Goal: Information Seeking & Learning: Learn about a topic

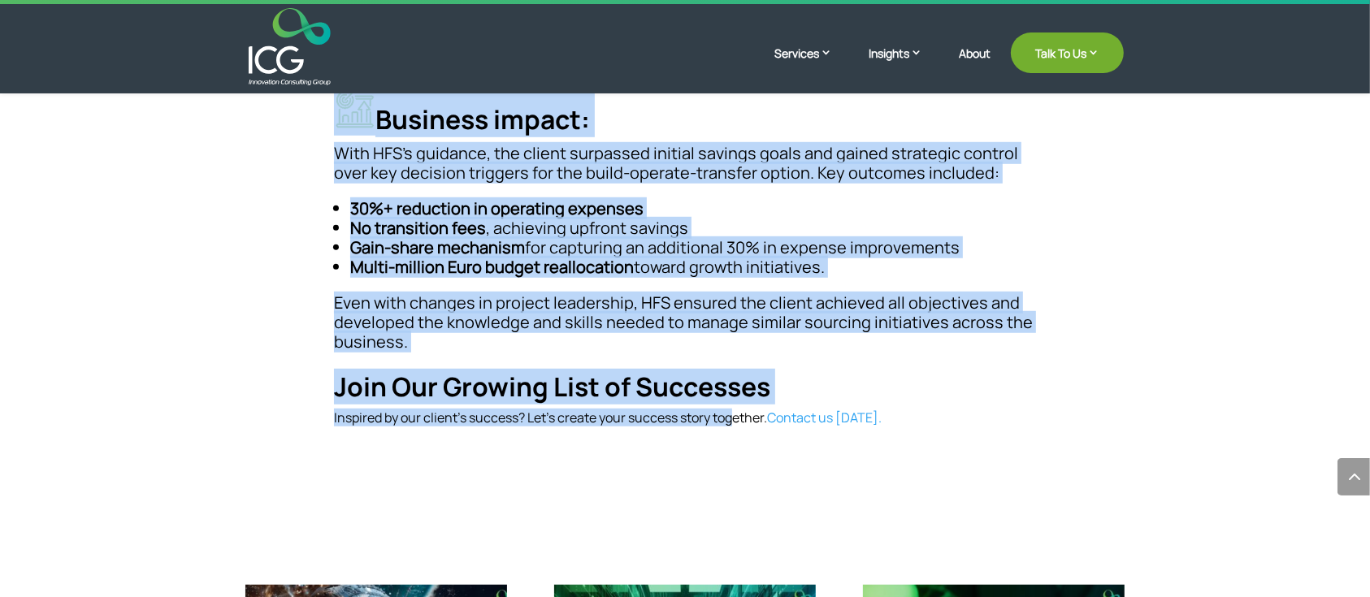
scroll to position [1300, 0]
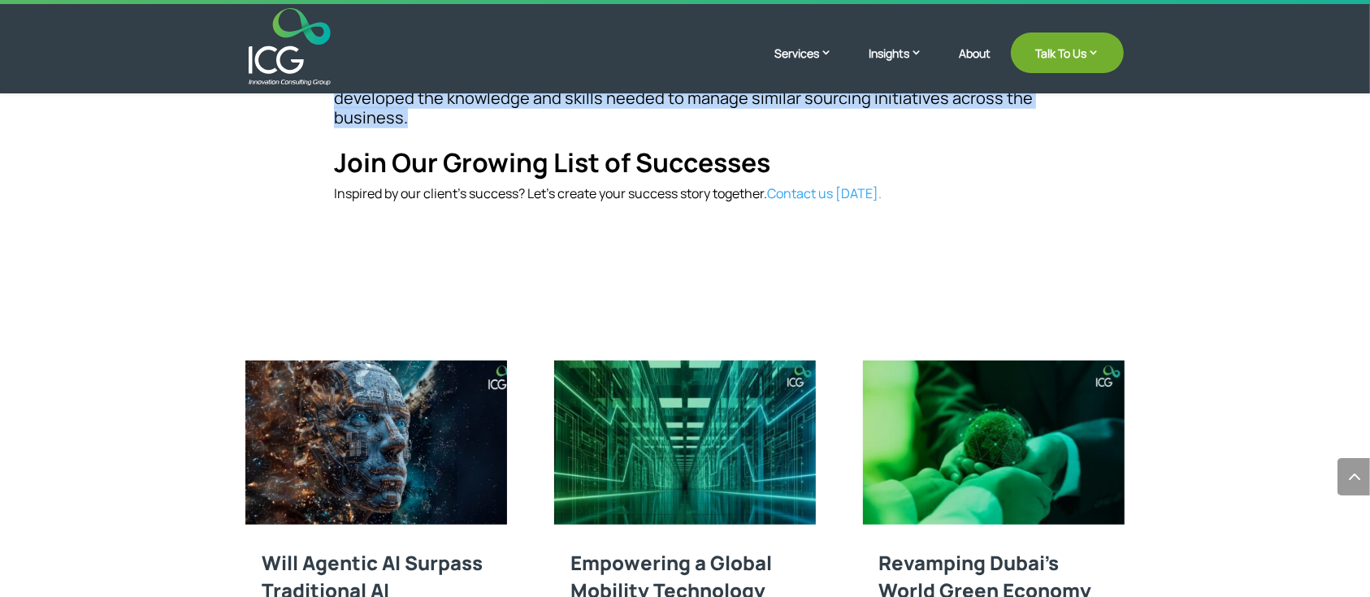
drag, startPoint x: 384, startPoint y: 193, endPoint x: 873, endPoint y: 124, distance: 494.1
copy div "Enabling Growth for a Global Sports Retailer with Finance and HR Transformation…"
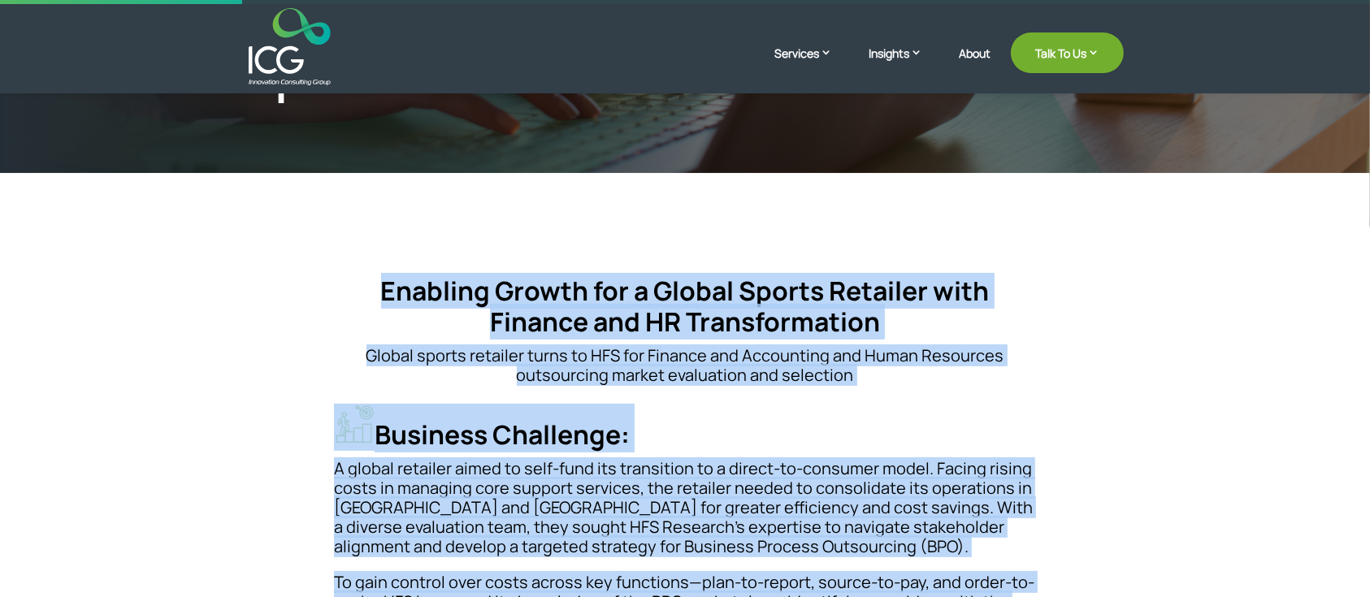
scroll to position [0, 0]
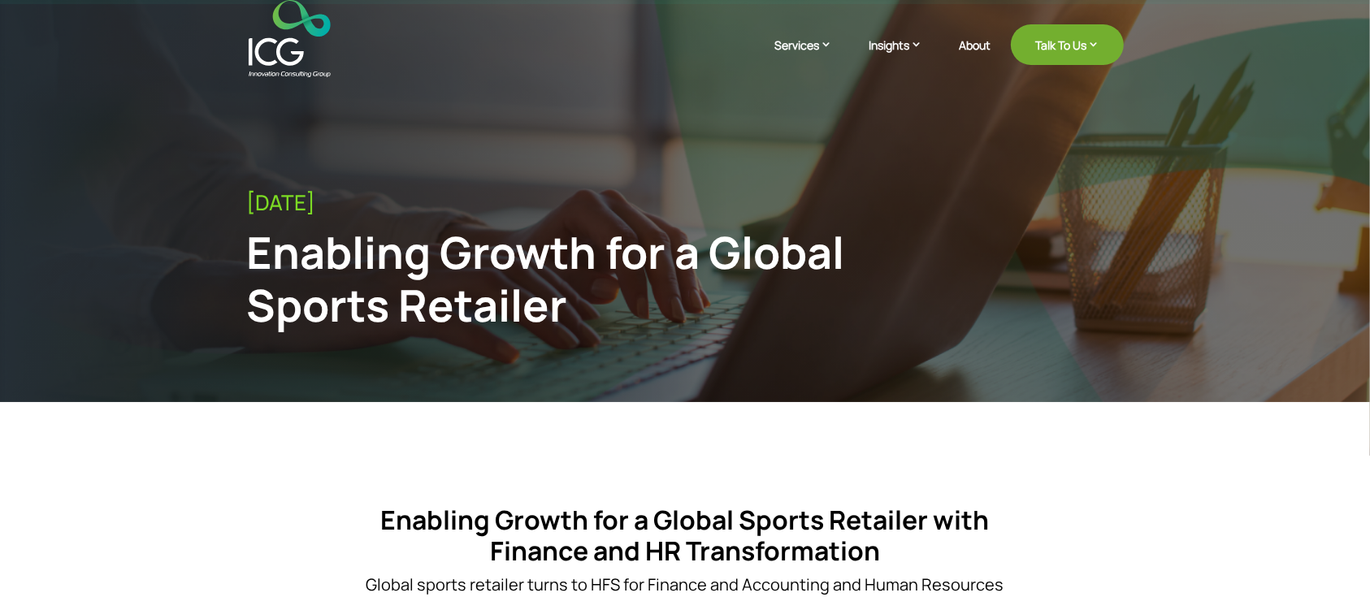
click at [390, 258] on div "Enabling Growth for a Global Sports Retailer" at bounding box center [584, 279] width 676 height 106
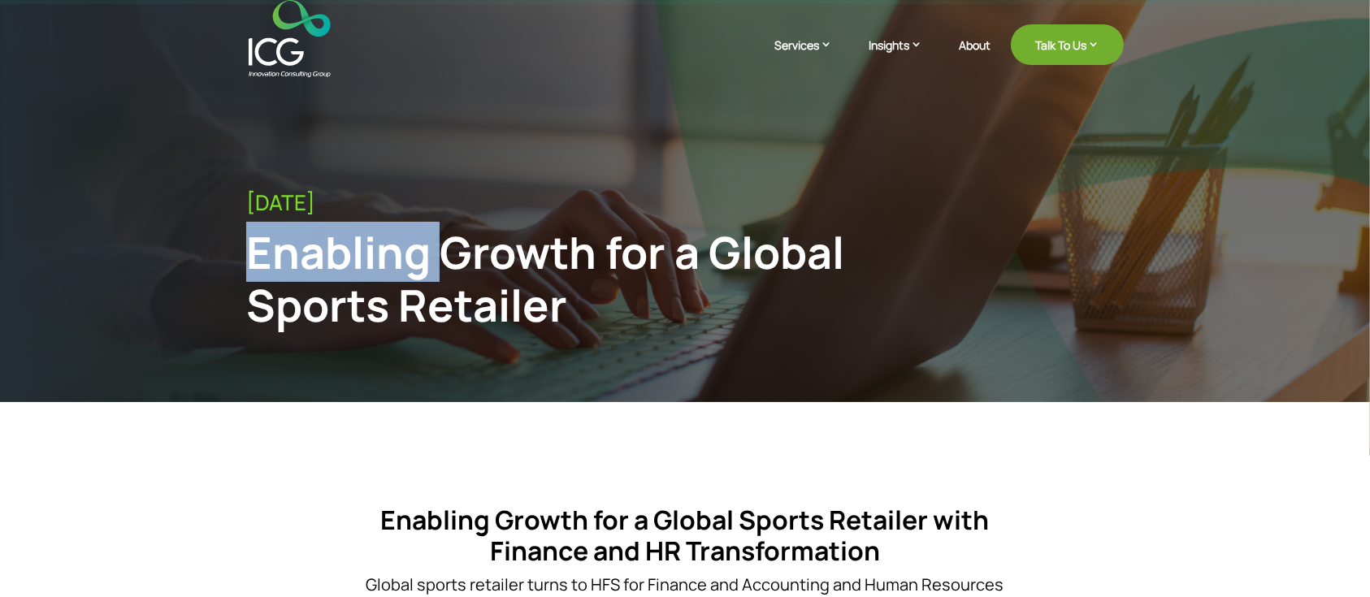
click at [390, 258] on div "Enabling Growth for a Global Sports Retailer" at bounding box center [584, 279] width 676 height 106
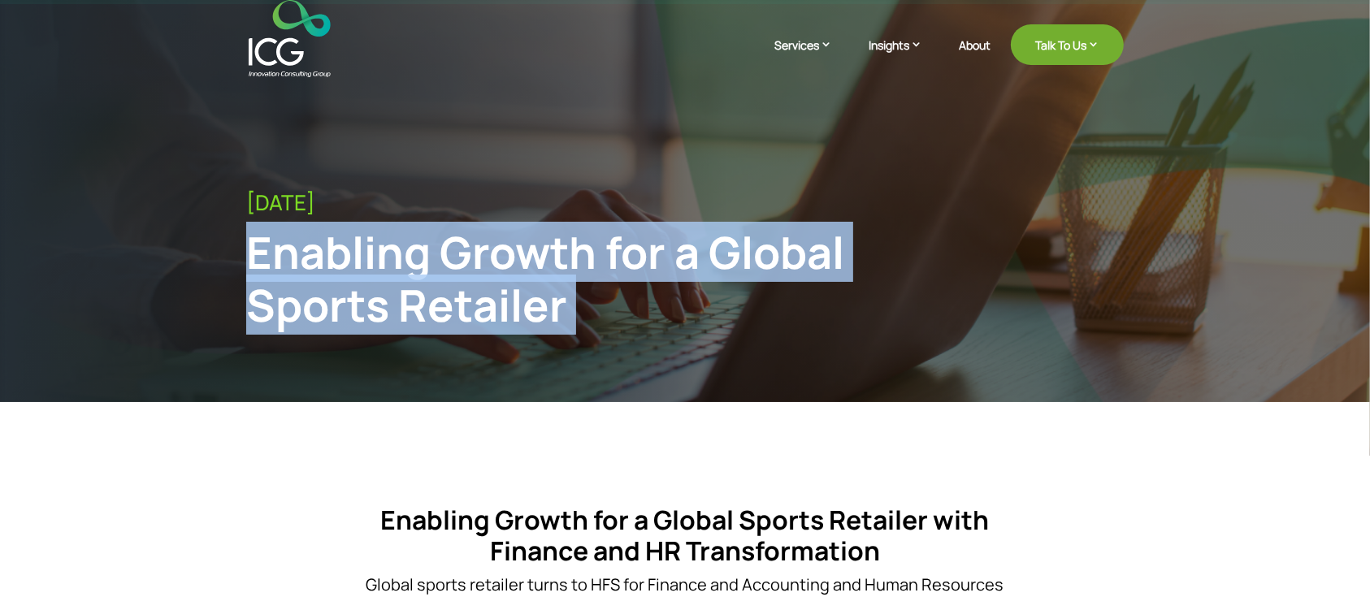
click at [390, 258] on div "Enabling Growth for a Global Sports Retailer" at bounding box center [584, 279] width 676 height 106
copy div "Enabling Growth for a Global Sports Retailer"
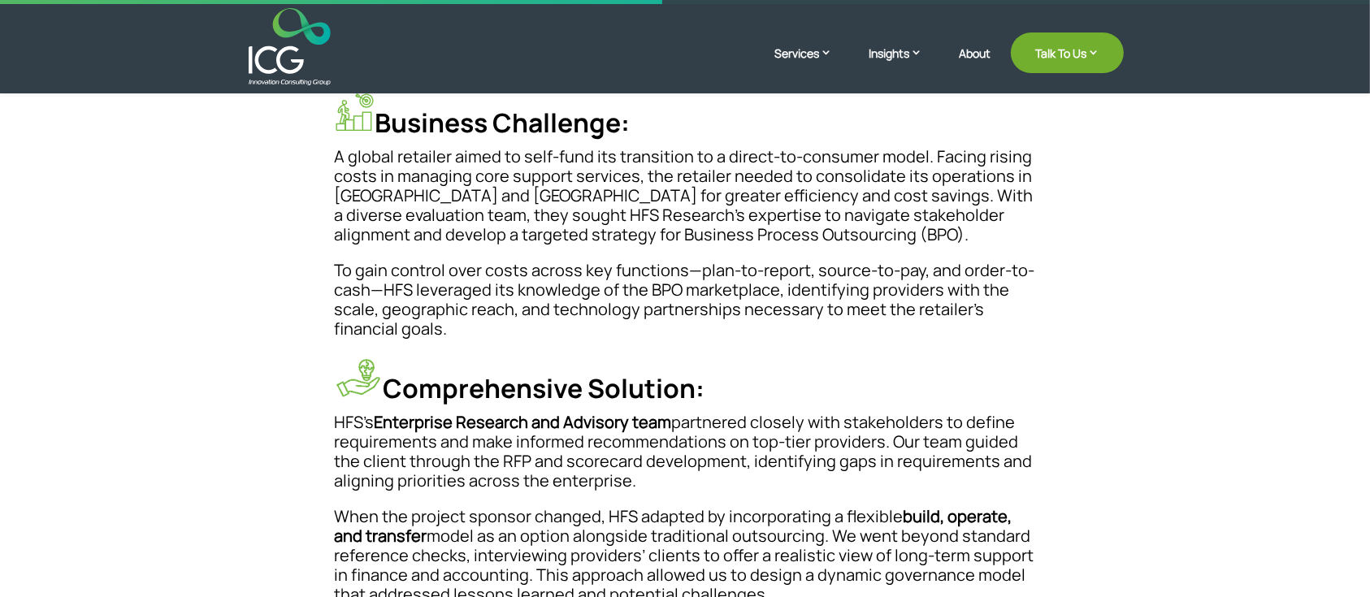
click at [1032, 541] on p "When the project sponsor changed, HFS adapted by incorporating a flexible build…" at bounding box center [685, 556] width 702 height 98
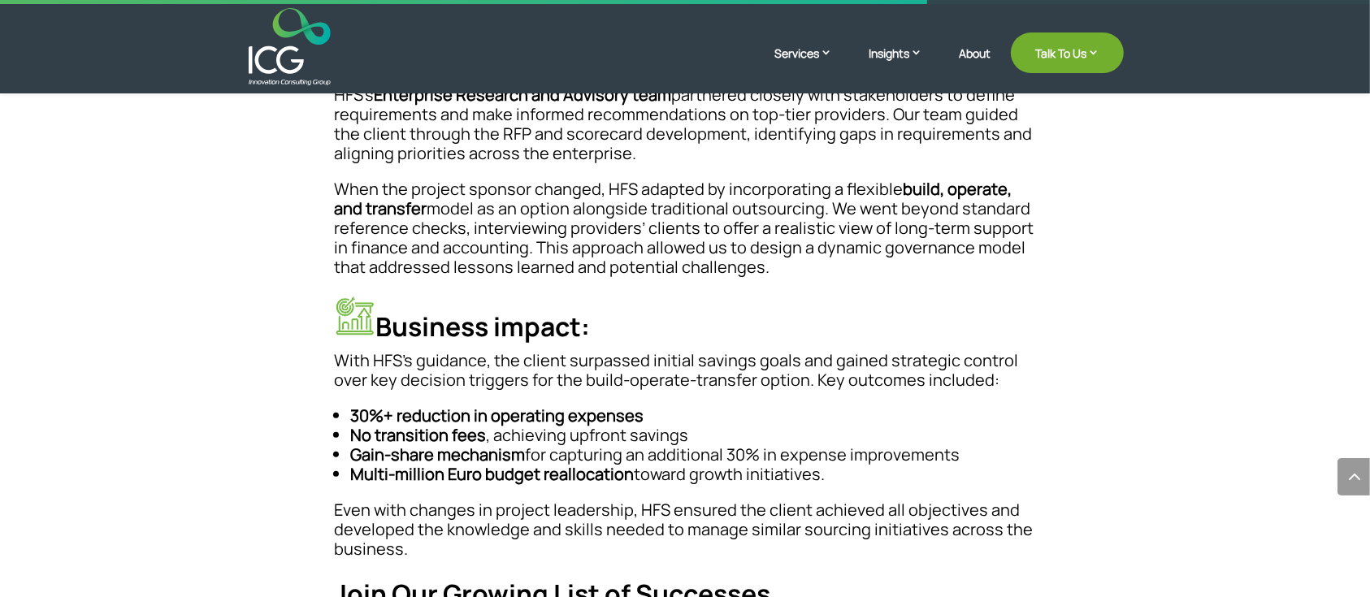
scroll to position [1083, 0]
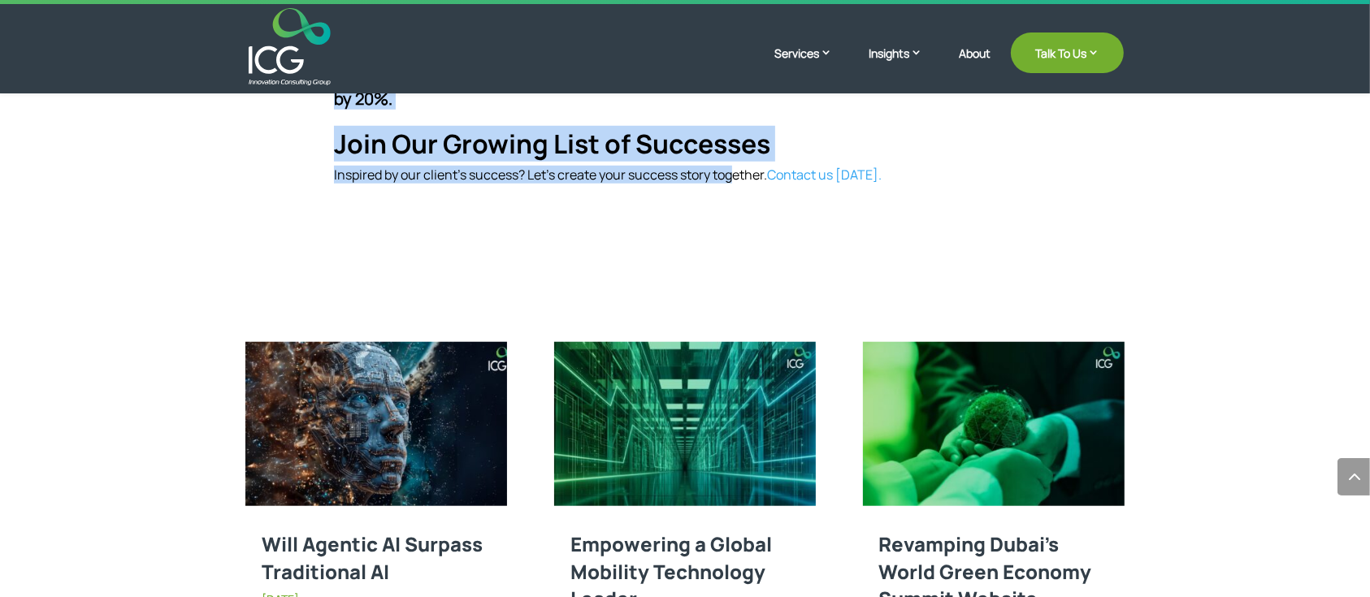
scroll to position [1300, 0]
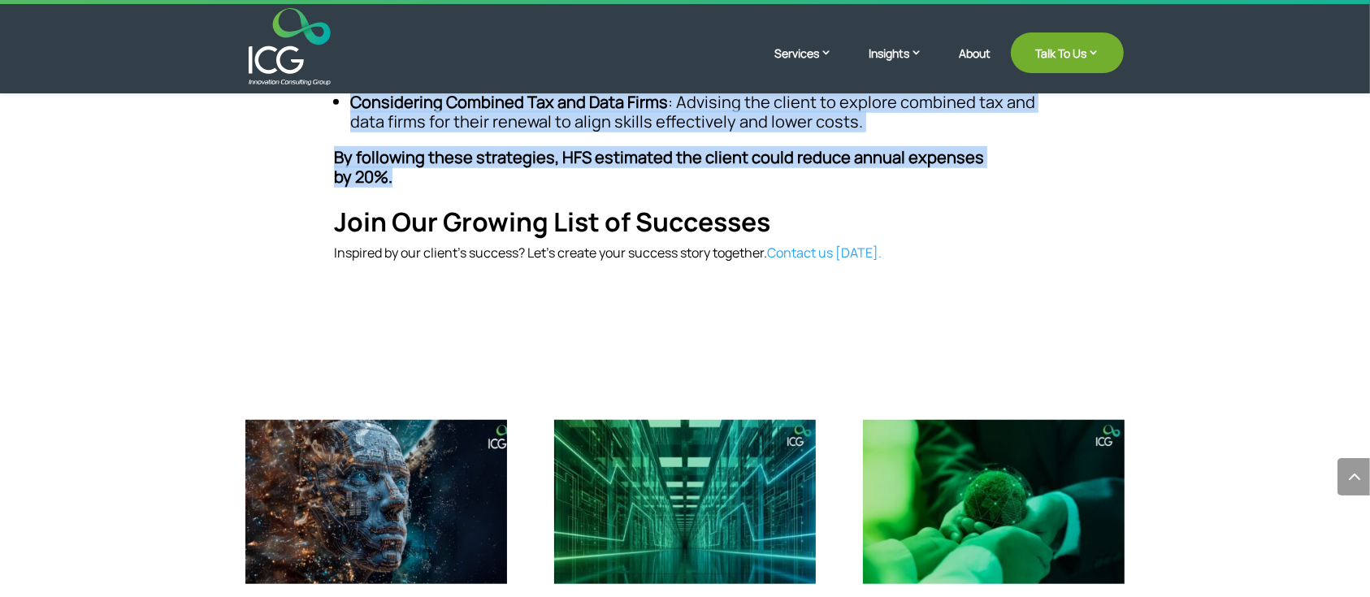
drag, startPoint x: 390, startPoint y: 196, endPoint x: 1063, endPoint y: 163, distance: 673.7
copy div "Enabling Smarter Renewals for a Global Telecom Enterprise with Strategic Benchm…"
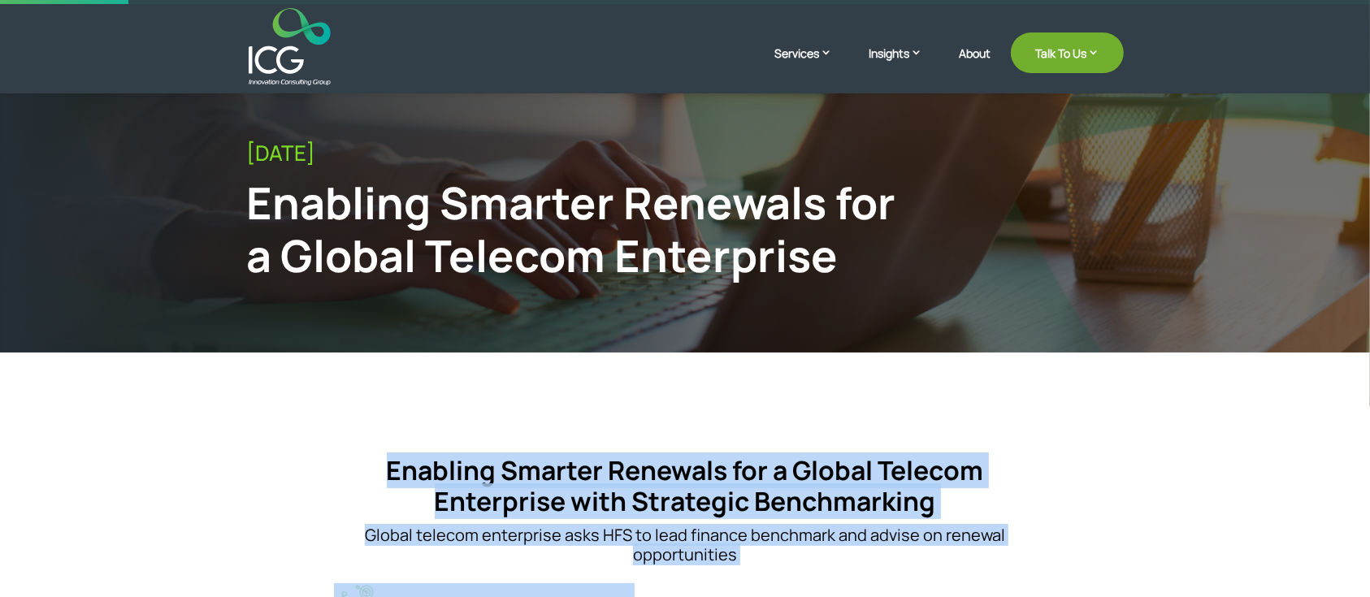
scroll to position [0, 0]
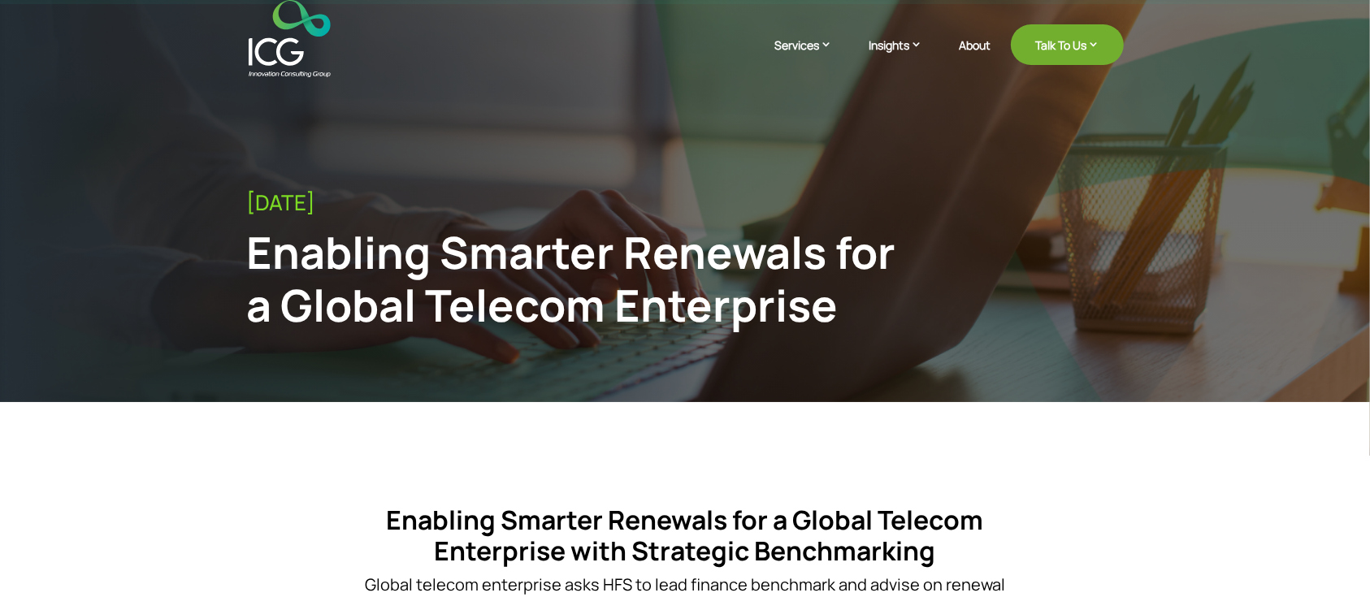
click at [569, 273] on div "Enabling Smarter Renewals for a Global Telecom Enterprise" at bounding box center [584, 279] width 676 height 106
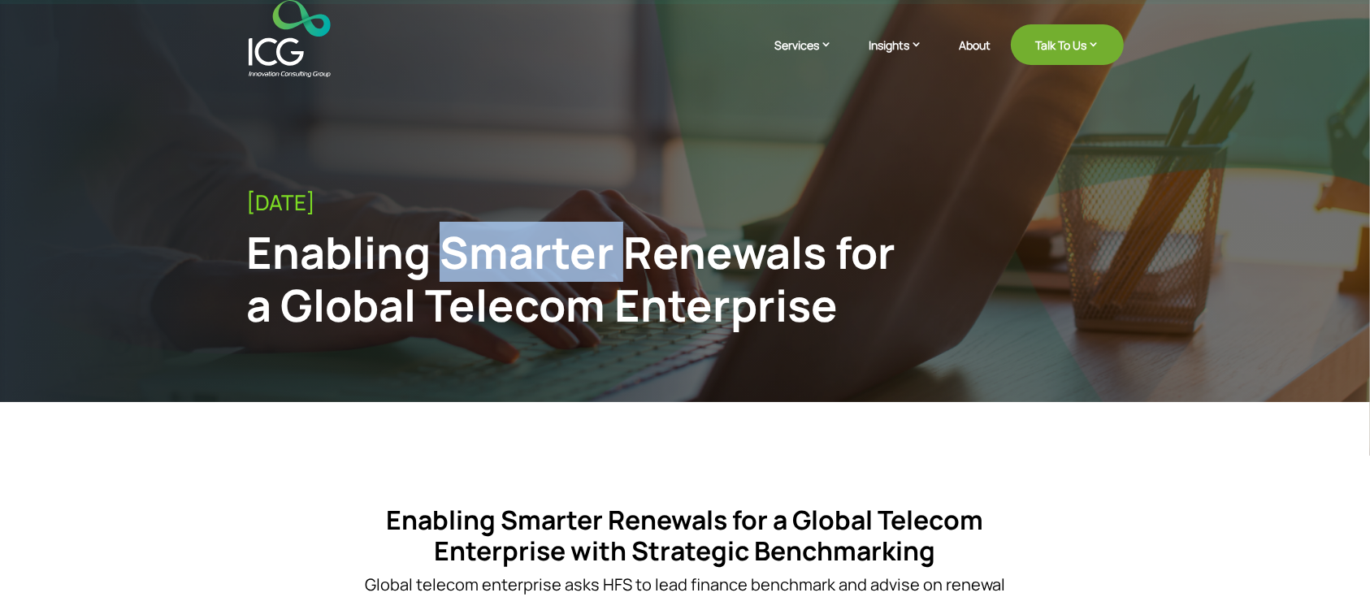
click at [569, 273] on div "Enabling Smarter Renewals for a Global Telecom Enterprise" at bounding box center [584, 279] width 676 height 106
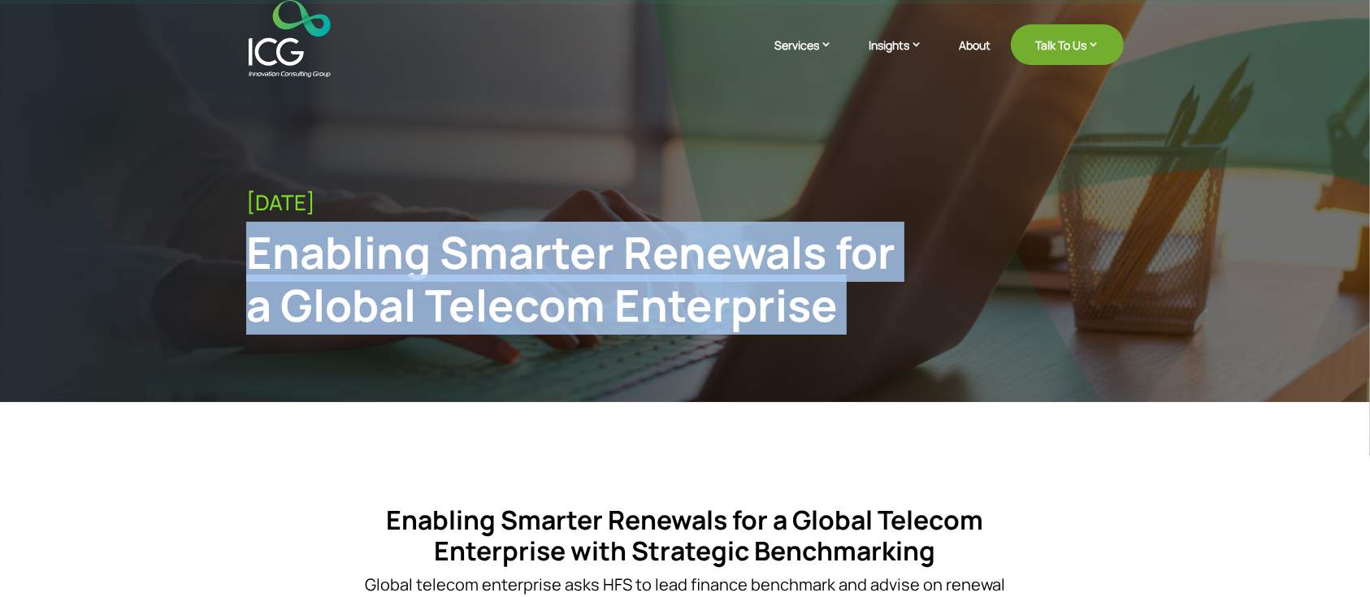
click at [569, 273] on div "Enabling Smarter Renewals for a Global Telecom Enterprise" at bounding box center [584, 279] width 676 height 106
copy div "Enabling Smarter Renewals for a Global Telecom Enterprise"
click at [509, 315] on div "Enabling Smarter Renewals for a Global Telecom Enterprise" at bounding box center [584, 279] width 676 height 106
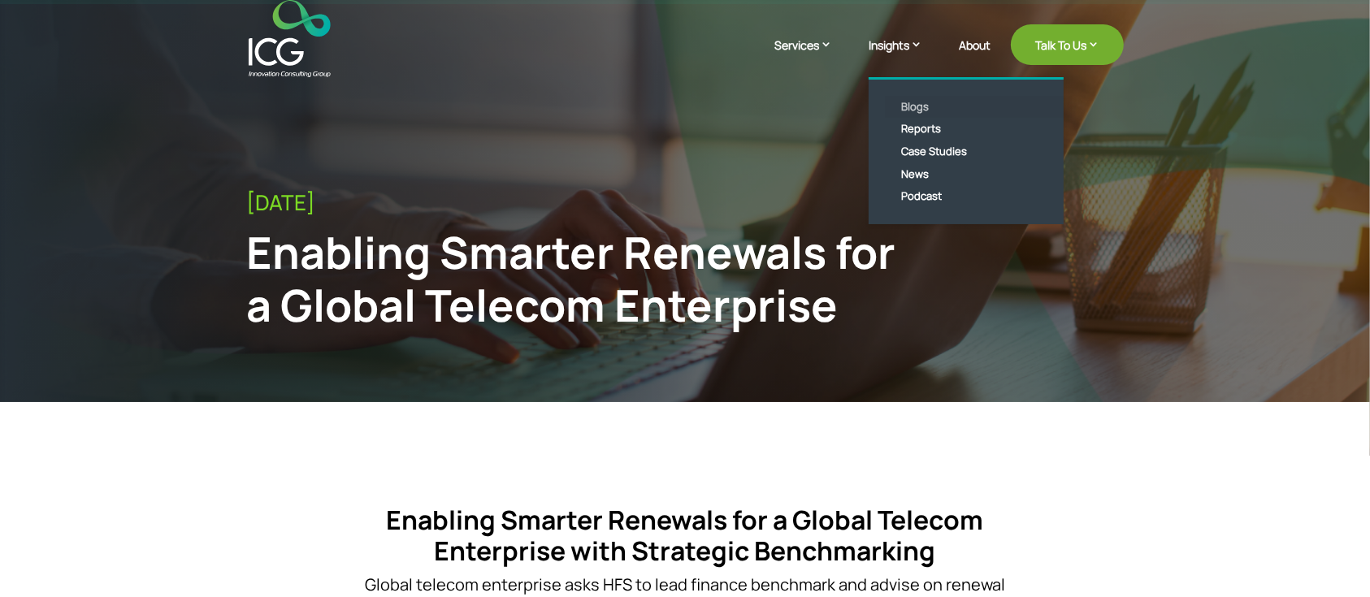
click at [917, 106] on link "Blogs" at bounding box center [978, 107] width 187 height 23
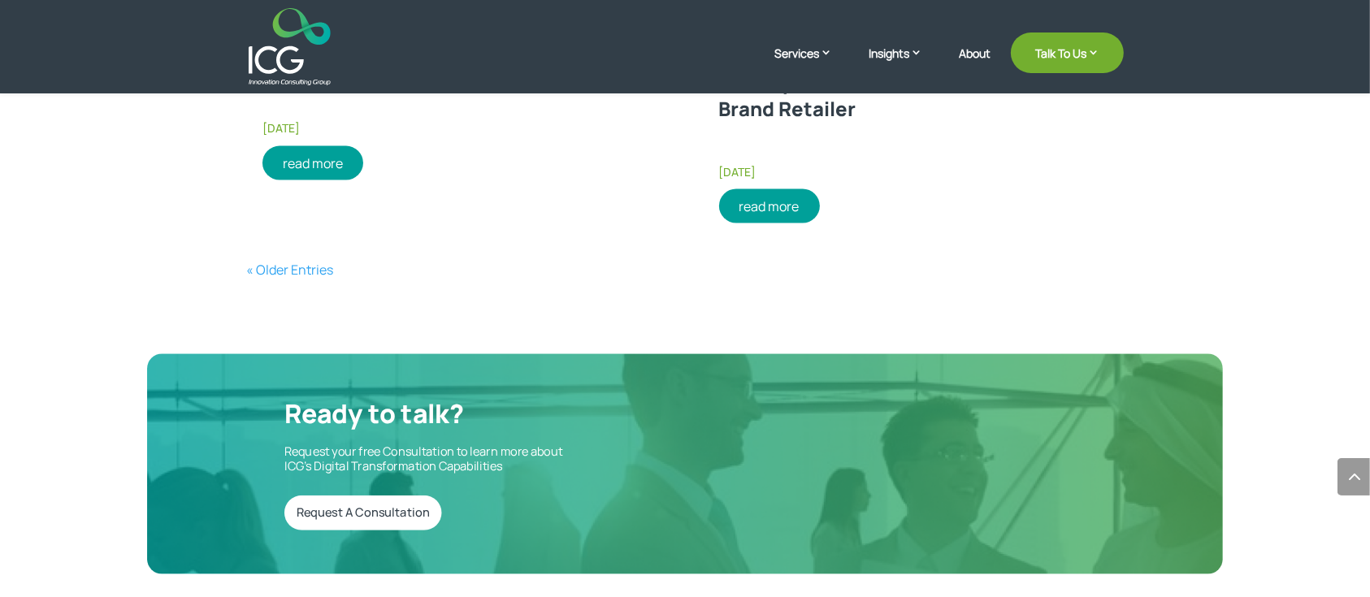
scroll to position [2767, 0]
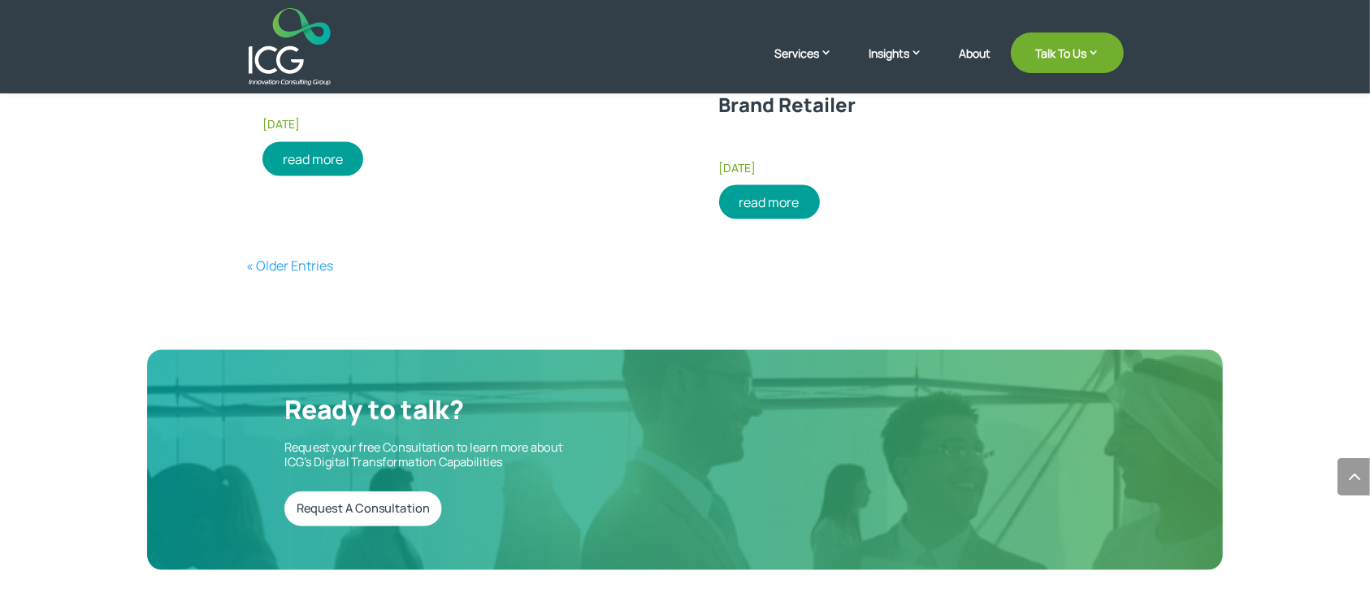
click at [299, 269] on link "« Older Entries" at bounding box center [289, 266] width 87 height 18
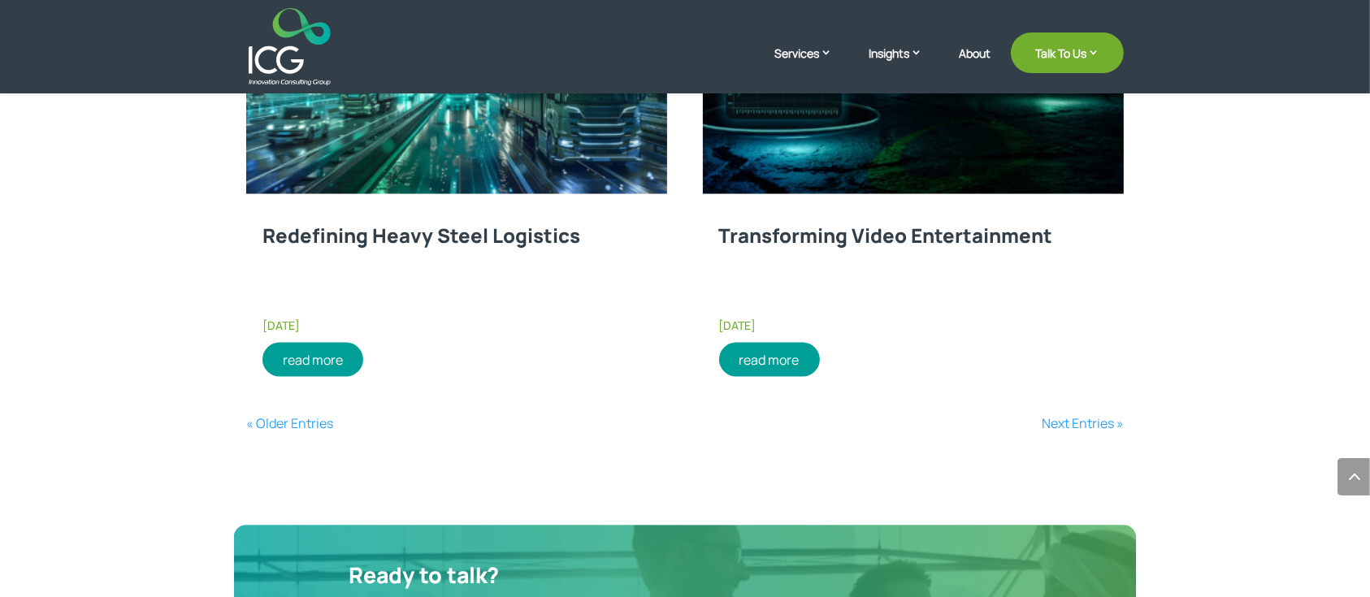
scroll to position [2626, 0]
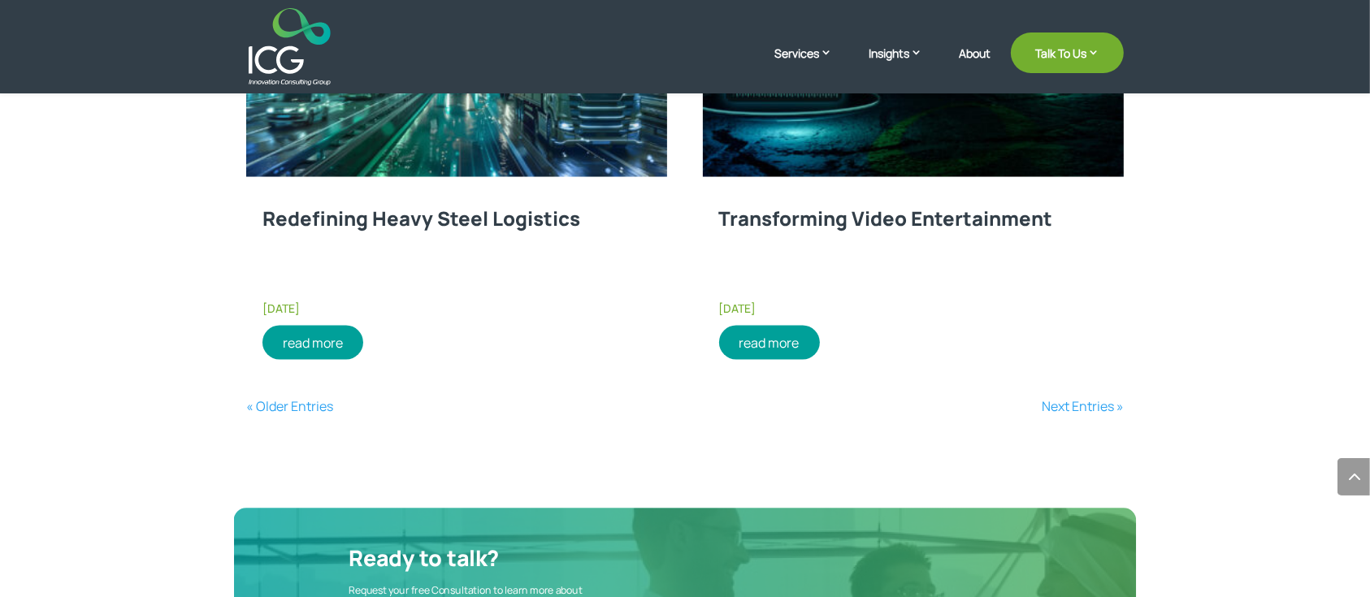
click at [304, 404] on link "« Older Entries" at bounding box center [289, 406] width 87 height 18
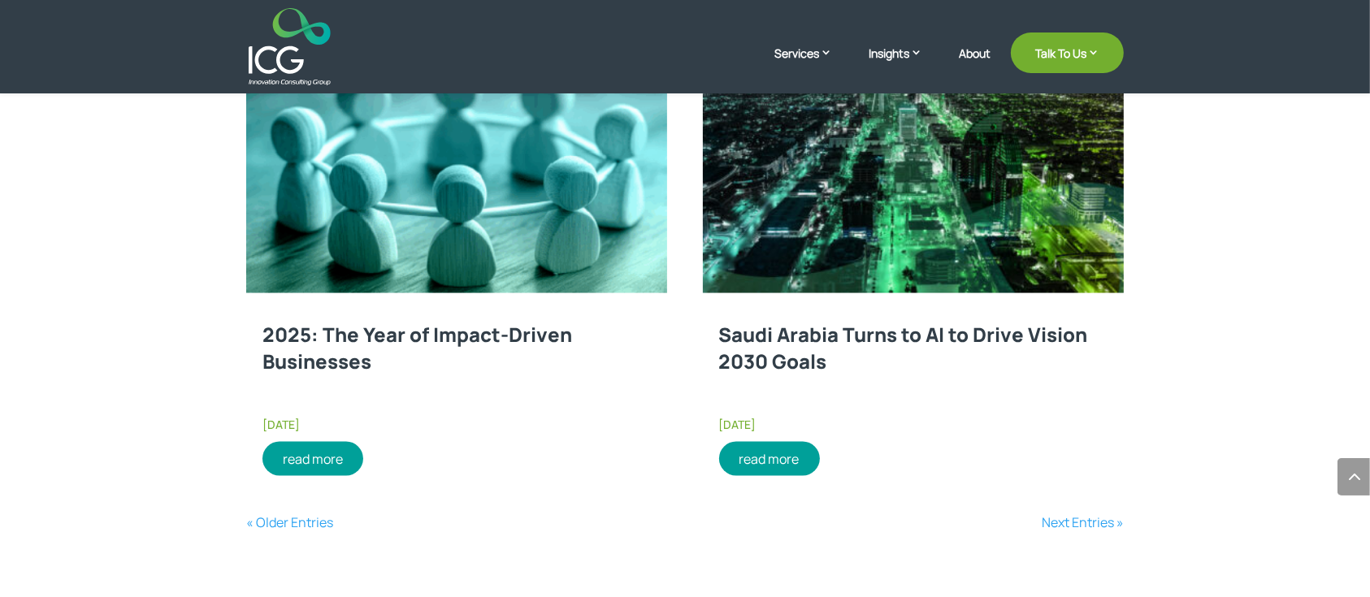
scroll to position [2735, 0]
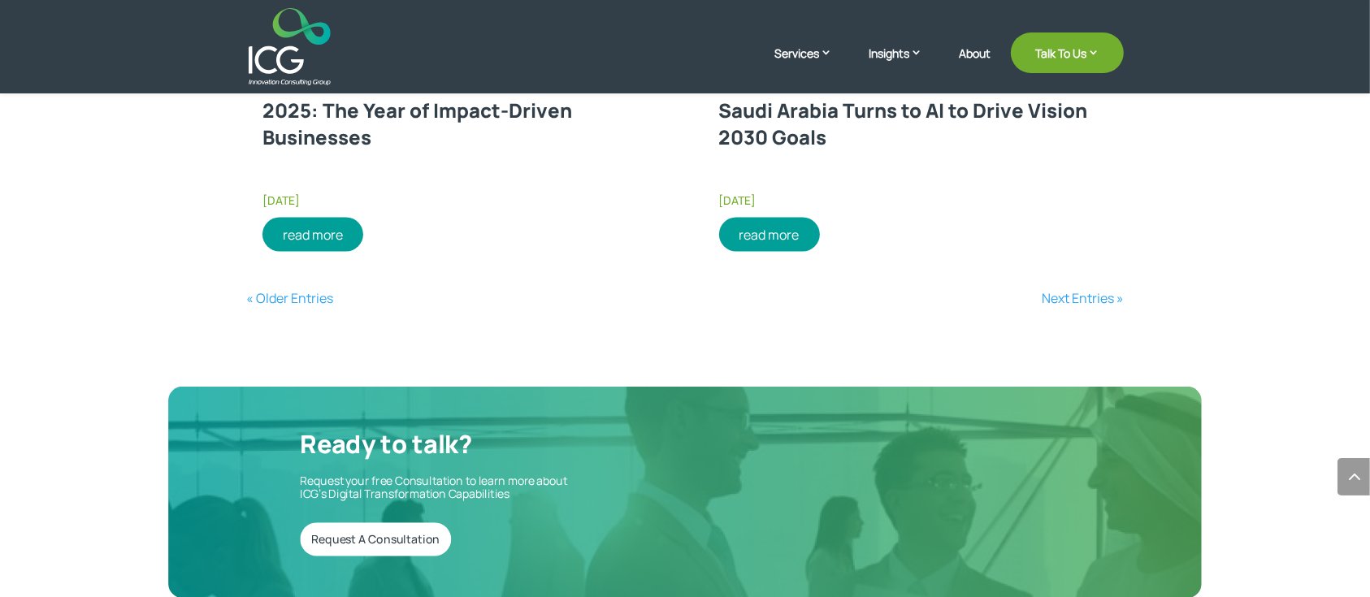
click at [319, 297] on link "« Older Entries" at bounding box center [289, 298] width 87 height 18
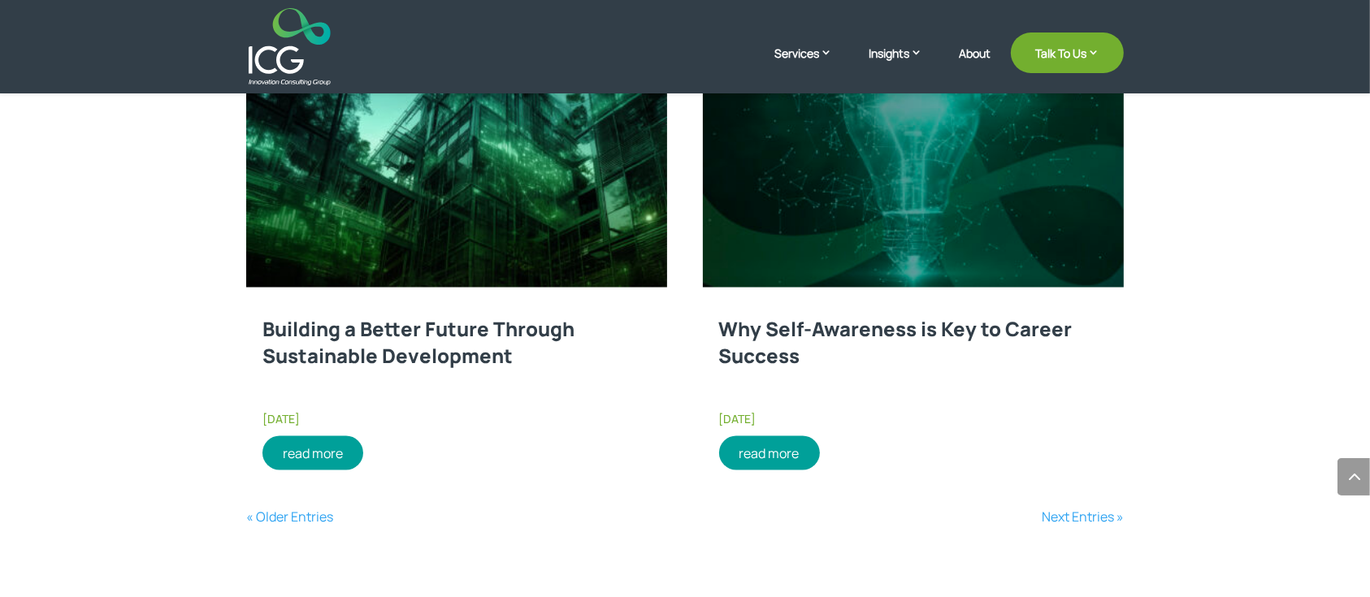
scroll to position [2518, 0]
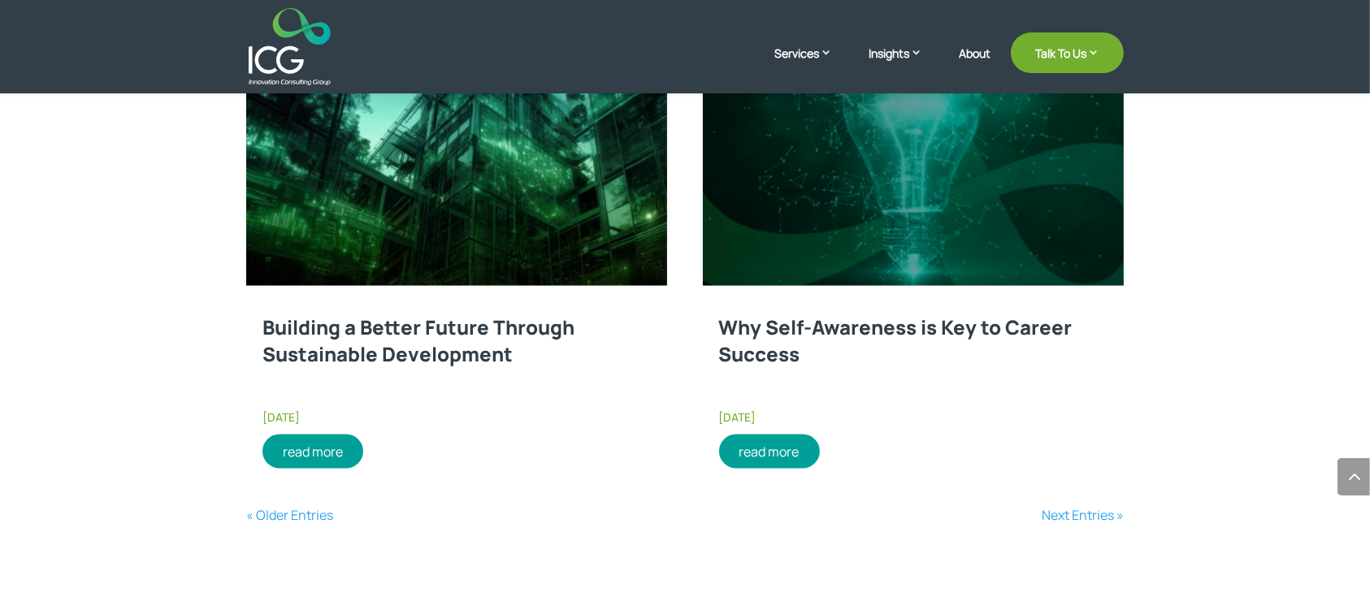
click at [290, 511] on link "« Older Entries" at bounding box center [289, 515] width 87 height 18
